Goal: Task Accomplishment & Management: Use online tool/utility

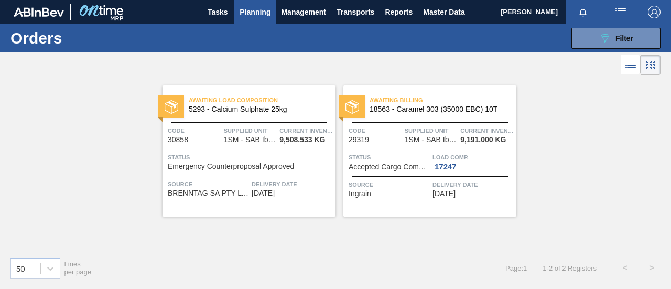
click at [230, 170] on div "Awaiting Load Composition 5293 - Calcium Sulphate 25kg Code 30858 Supplied Unit…" at bounding box center [248, 150] width 173 height 131
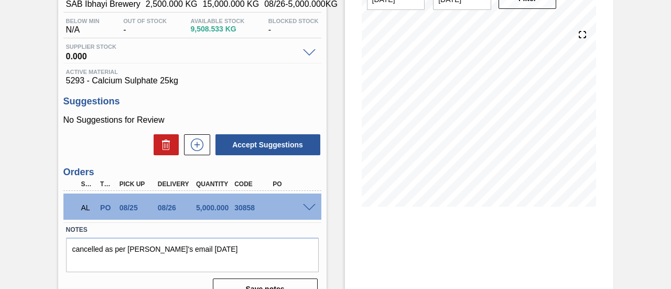
scroll to position [105, 0]
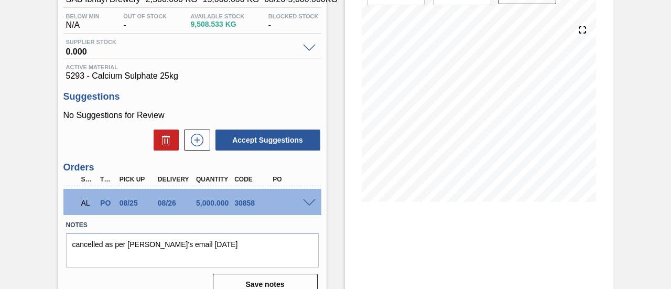
click at [308, 207] on span at bounding box center [309, 203] width 13 height 8
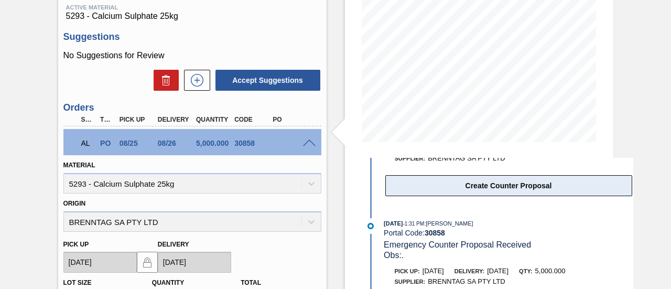
scroll to position [52, 0]
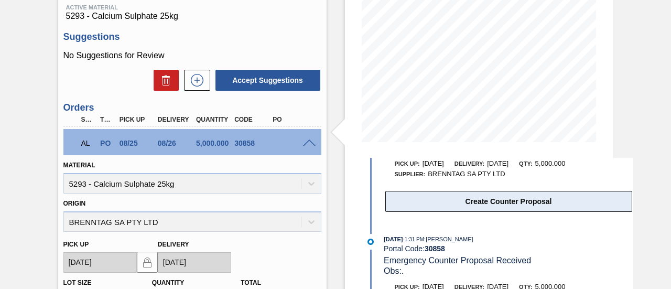
click at [492, 196] on button "Create Counter Proposal" at bounding box center [508, 201] width 247 height 21
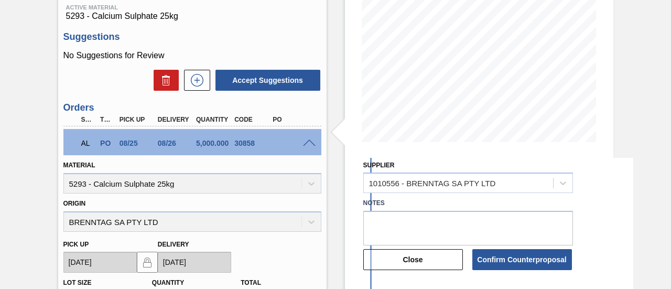
scroll to position [157, 0]
click at [453, 221] on textarea at bounding box center [468, 227] width 210 height 35
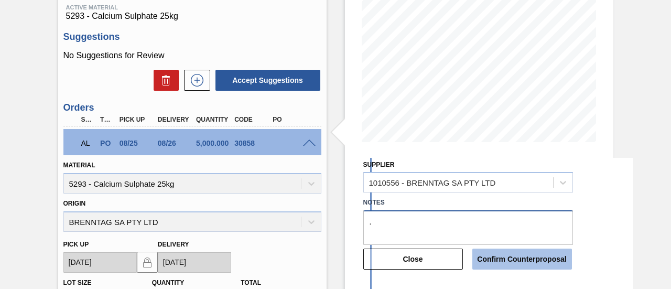
type textarea "."
click at [489, 255] on button "Confirm Counterproposal" at bounding box center [522, 258] width 100 height 21
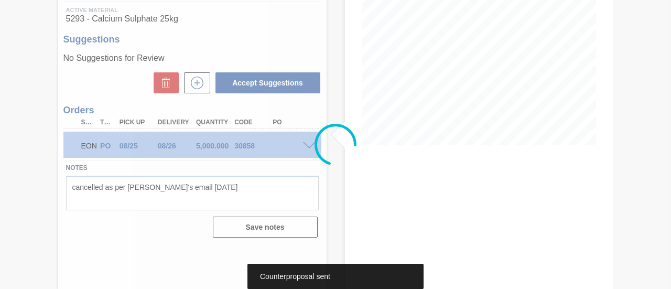
scroll to position [161, 0]
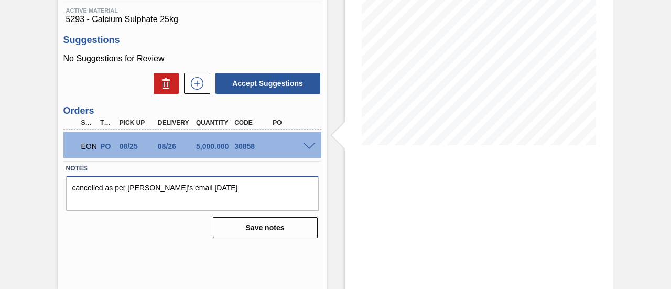
drag, startPoint x: 185, startPoint y: 181, endPoint x: 38, endPoint y: 179, distance: 146.8
click at [39, 179] on div "Emergency Negotiation Order 1SM - Sulphate (Calcium) Unit SAB Ibhayi Brewery MI…" at bounding box center [335, 90] width 671 height 398
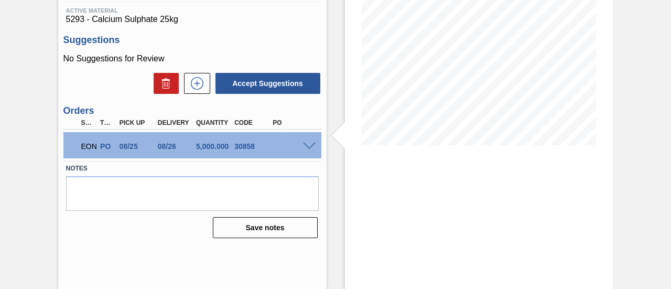
click at [416, 201] on div "Stock From [DATE] to [DATE] Filter" at bounding box center [479, 90] width 268 height 398
